Goal: Task Accomplishment & Management: Use online tool/utility

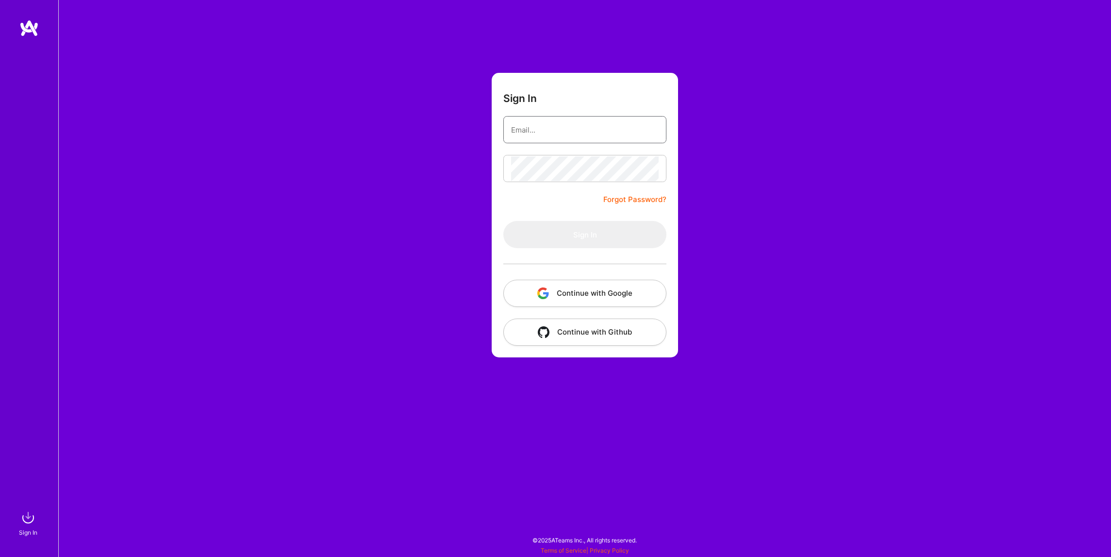
type input "BryanWalshPrograms@gmail.com"
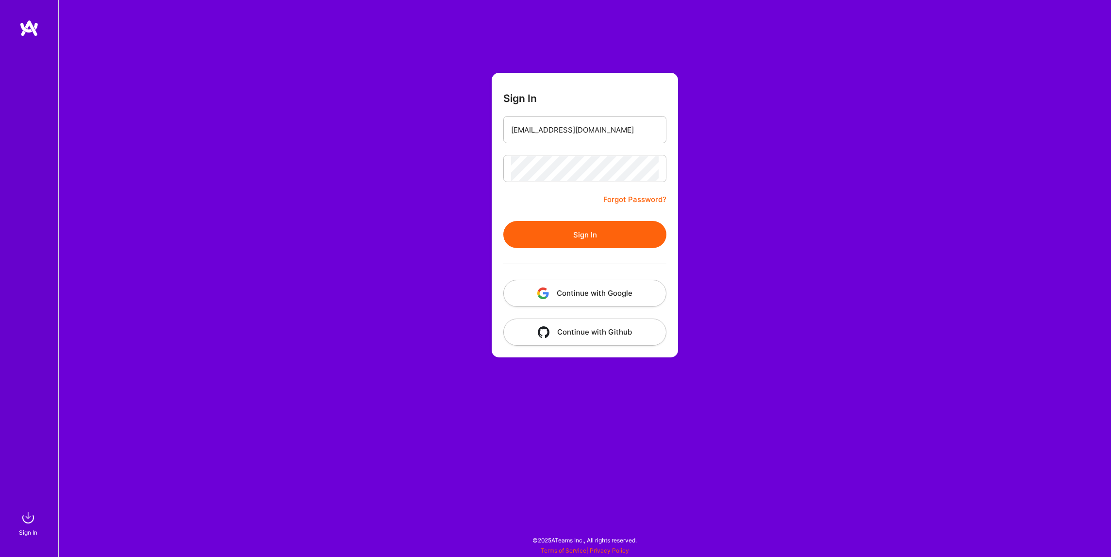
click at [484, 225] on div "Sign In BryanWalshPrograms@gmail.com Forgot Password? Sign In Continue with Goo…" at bounding box center [584, 278] width 1053 height 557
click at [563, 237] on button "Sign In" at bounding box center [584, 234] width 163 height 27
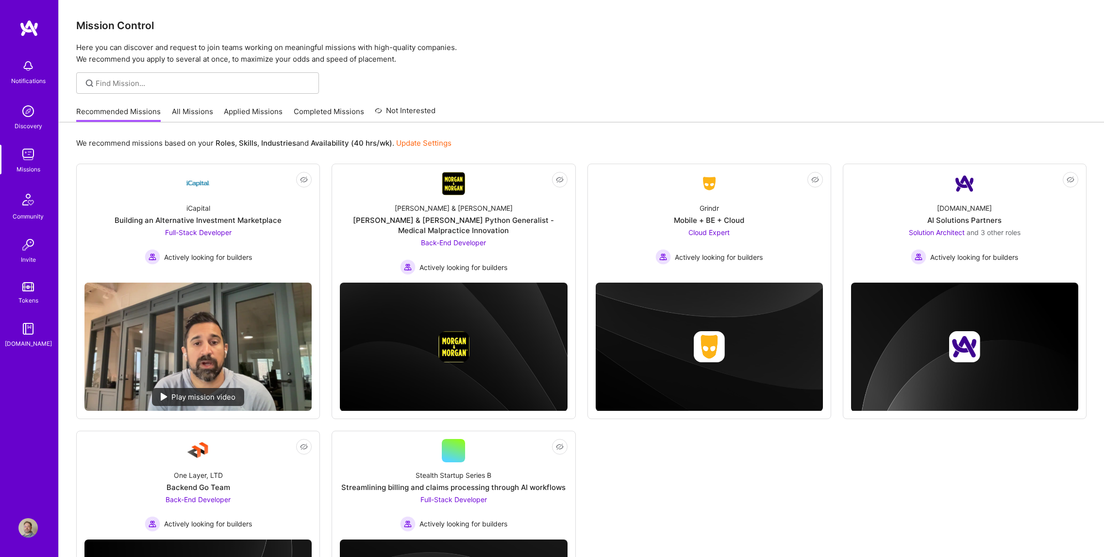
click at [193, 111] on link "All Missions" at bounding box center [192, 114] width 41 height 16
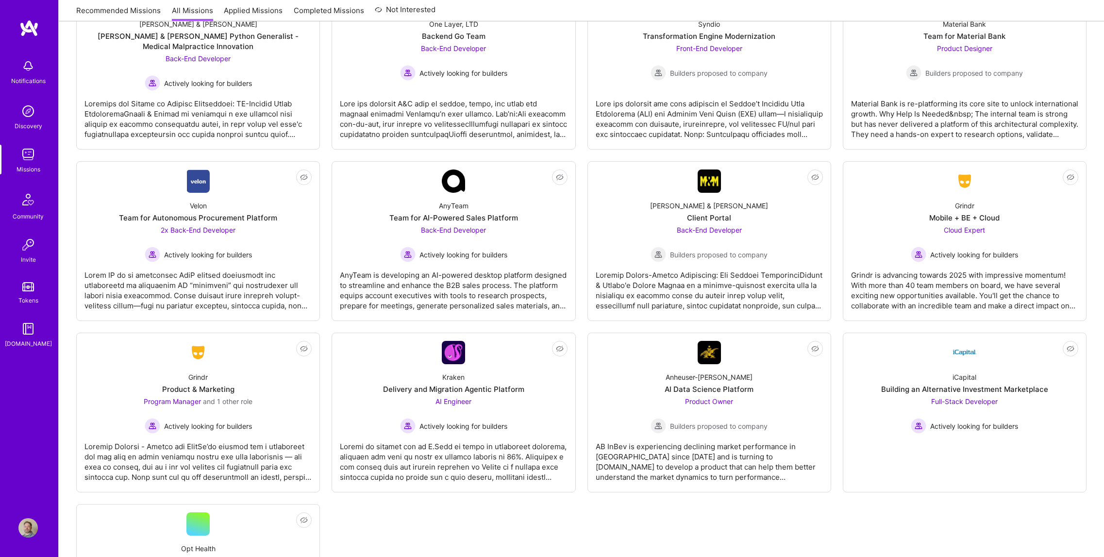
scroll to position [1689, 0]
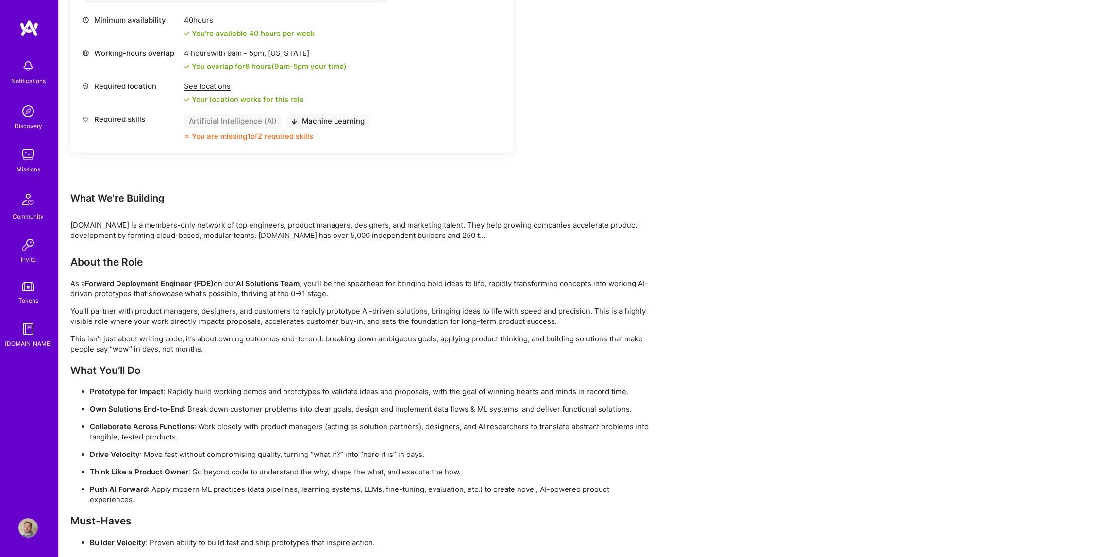
scroll to position [466, 0]
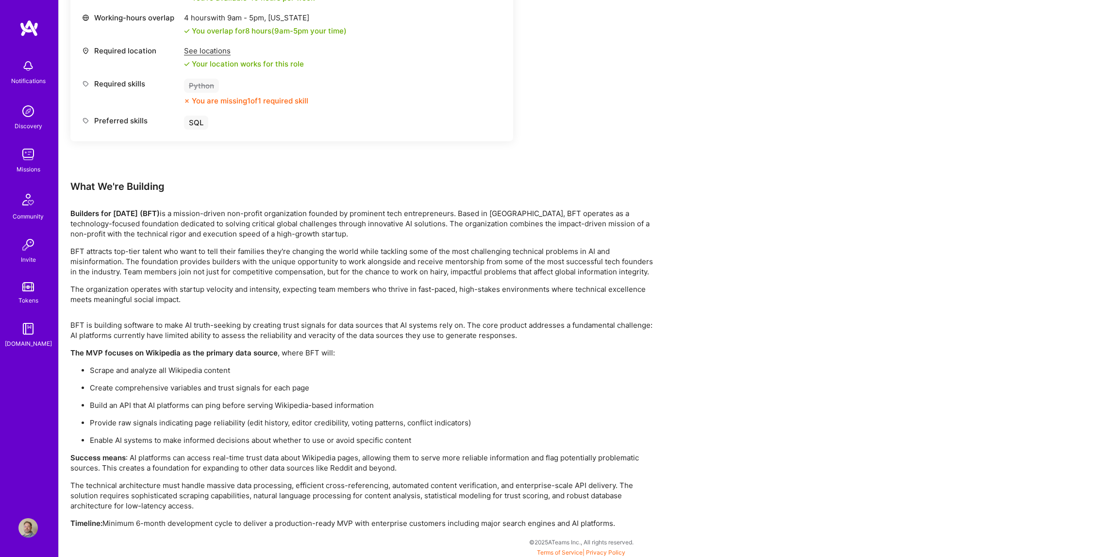
scroll to position [1466, 0]
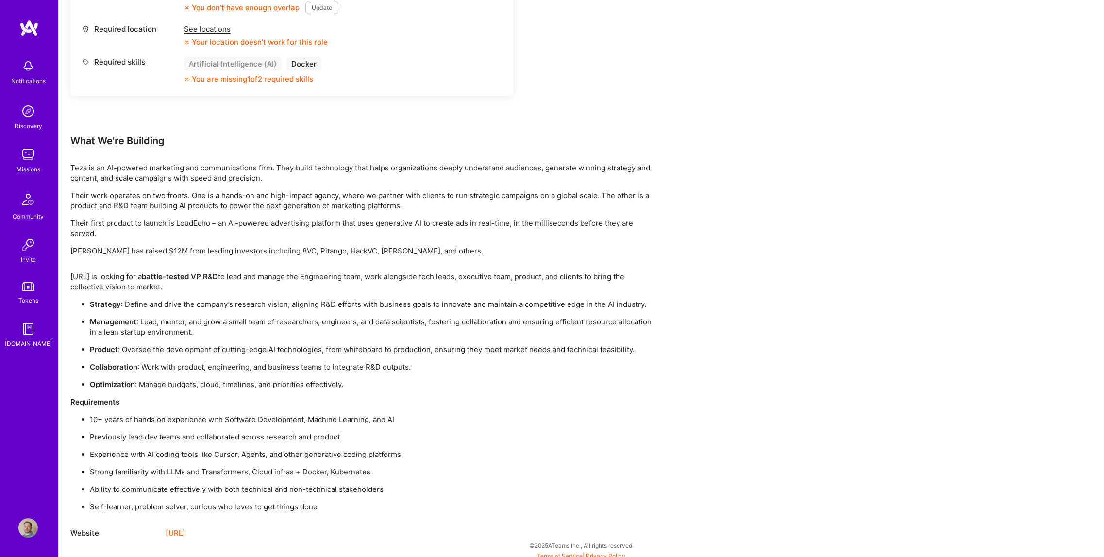
scroll to position [549, 0]
